Goal: Information Seeking & Learning: Learn about a topic

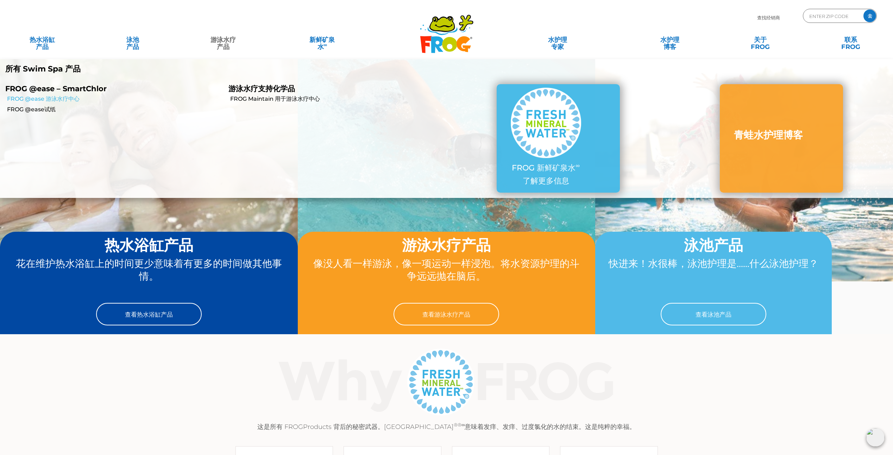
click at [57, 100] on link "FROG @ease 游泳水疗中心" at bounding box center [115, 99] width 216 height 8
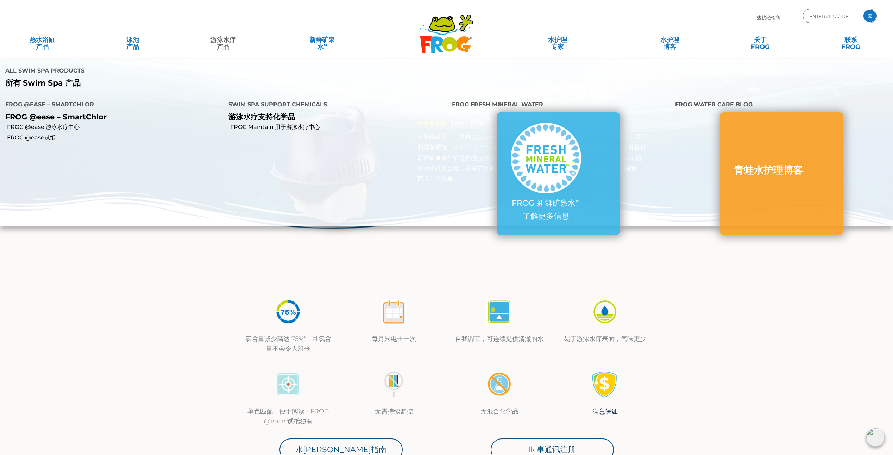
click at [224, 48] on font "游泳水疗 产品" at bounding box center [223, 43] width 25 height 15
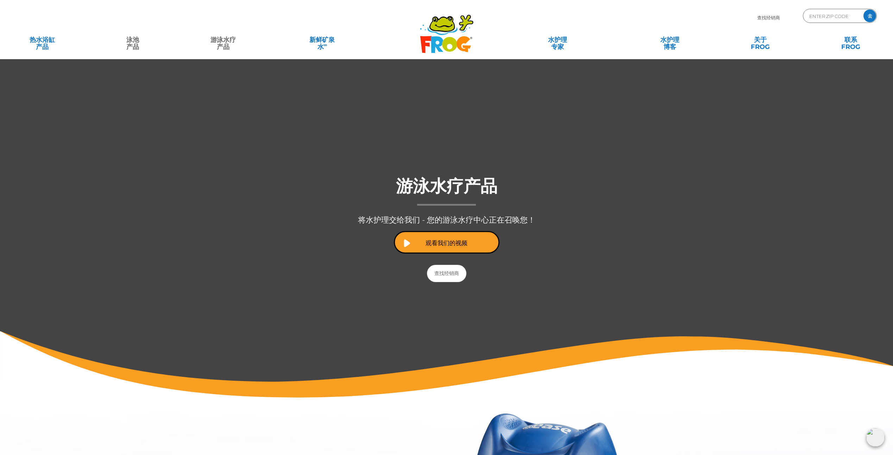
click at [138, 46] on font "泳池 产品" at bounding box center [132, 43] width 13 height 15
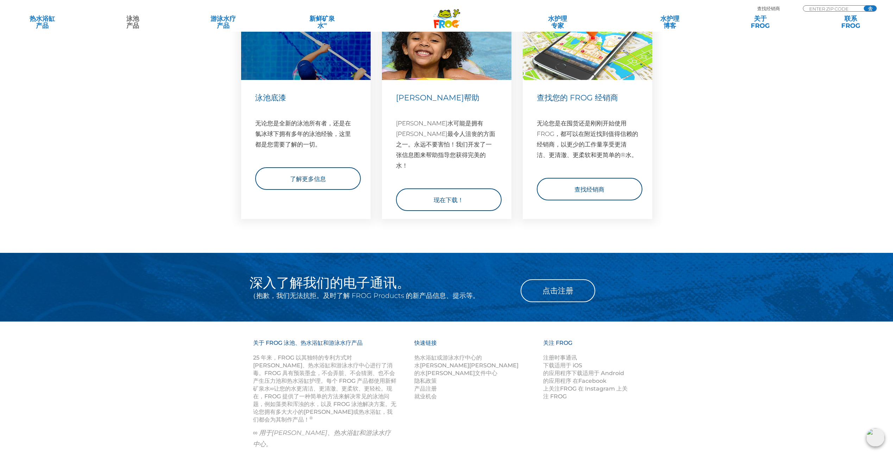
scroll to position [2601, 0]
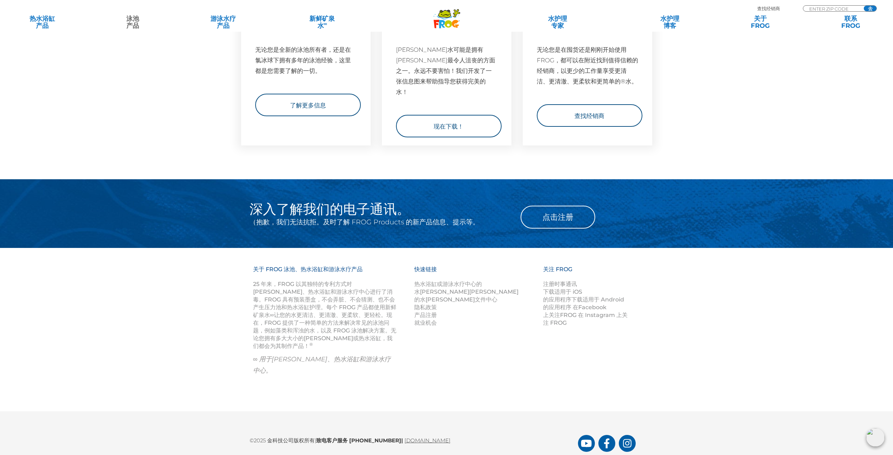
click at [415, 437] on link "[DOMAIN_NAME]" at bounding box center [428, 440] width 46 height 7
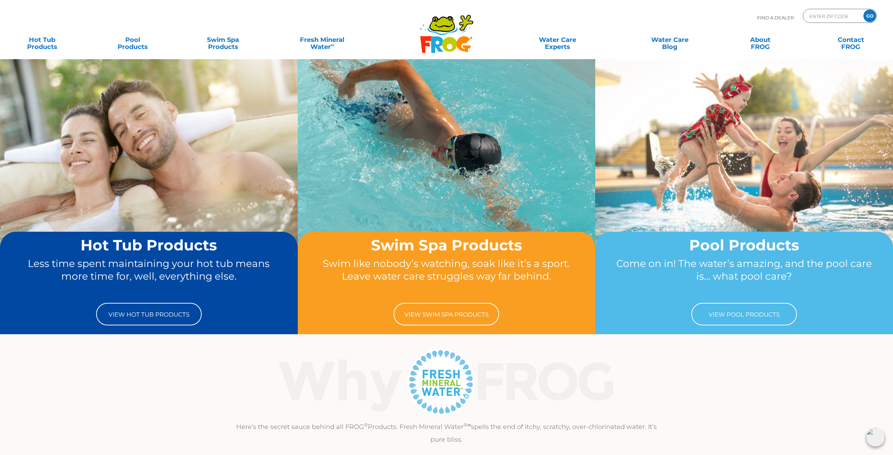
click at [698, 11] on div "Find A Dealer ENTER ZIP CODE GO" at bounding box center [446, 21] width 879 height 24
click at [161, 313] on link "View Hot Tub Products" at bounding box center [149, 314] width 106 height 23
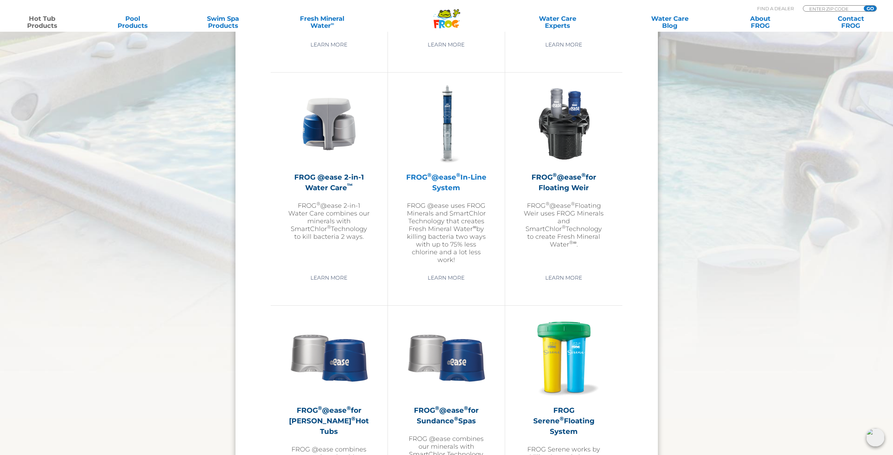
scroll to position [986, 0]
click at [451, 238] on p "FROG @ease uses FROG Minerals and SmartChlor Technology that creates Fresh Mine…" at bounding box center [447, 232] width 82 height 62
click at [457, 177] on h2 "FROG ® @ease ® In-Line System" at bounding box center [447, 181] width 82 height 21
click at [454, 278] on link "Learn More" at bounding box center [446, 277] width 53 height 13
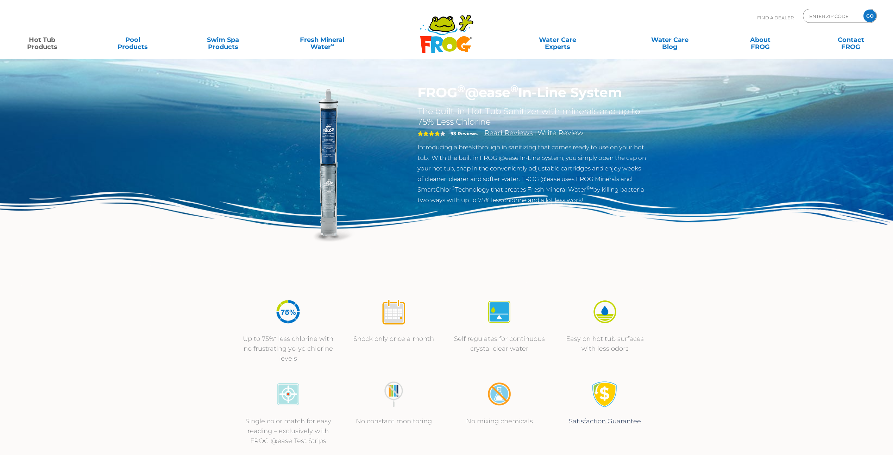
scroll to position [35, 0]
